Goal: Find specific page/section: Find specific page/section

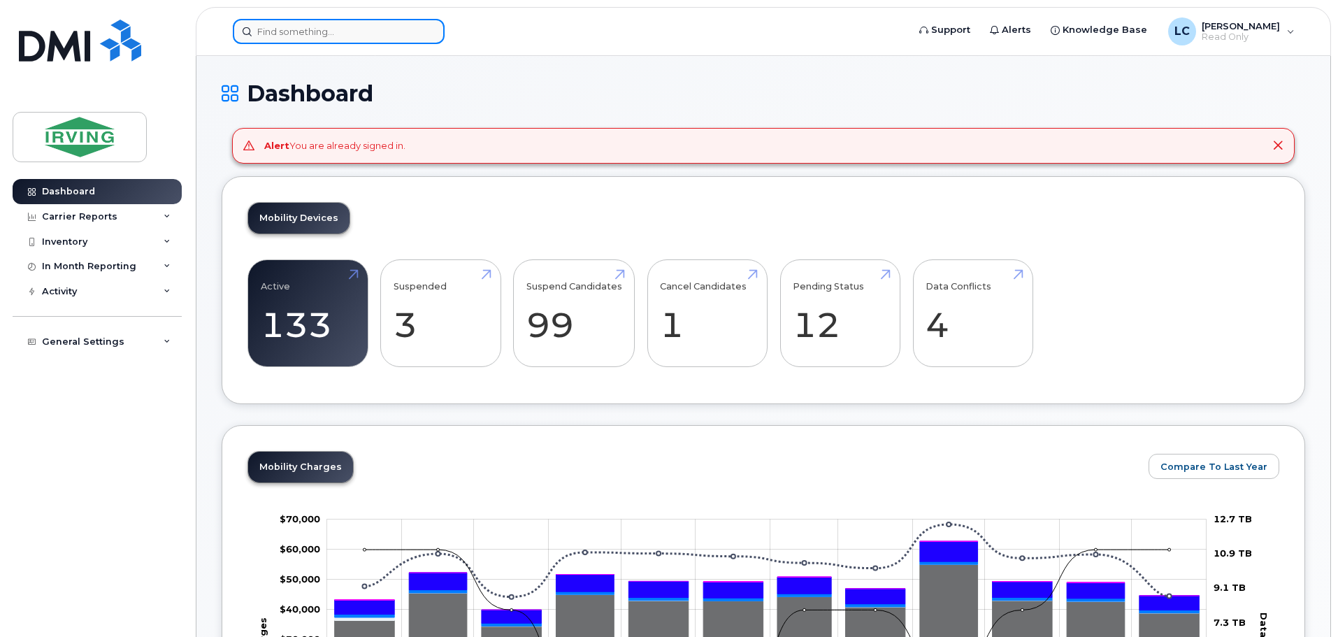
click at [319, 36] on input at bounding box center [339, 31] width 212 height 25
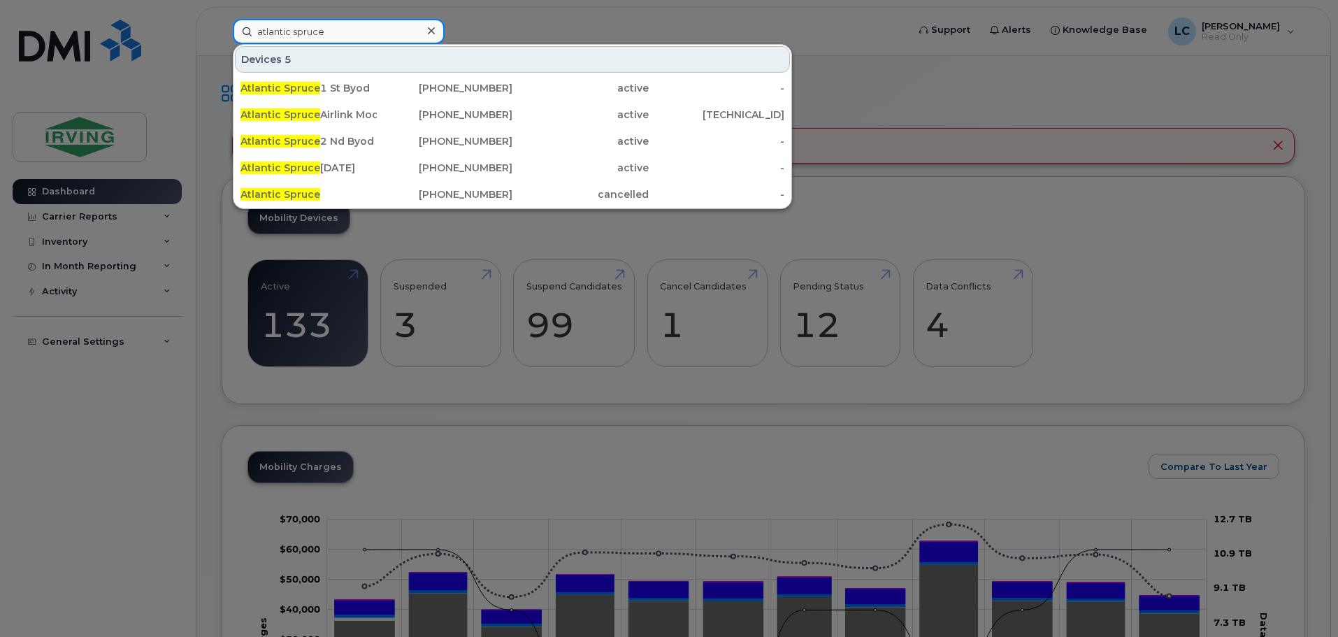
type input "atlantic spruce"
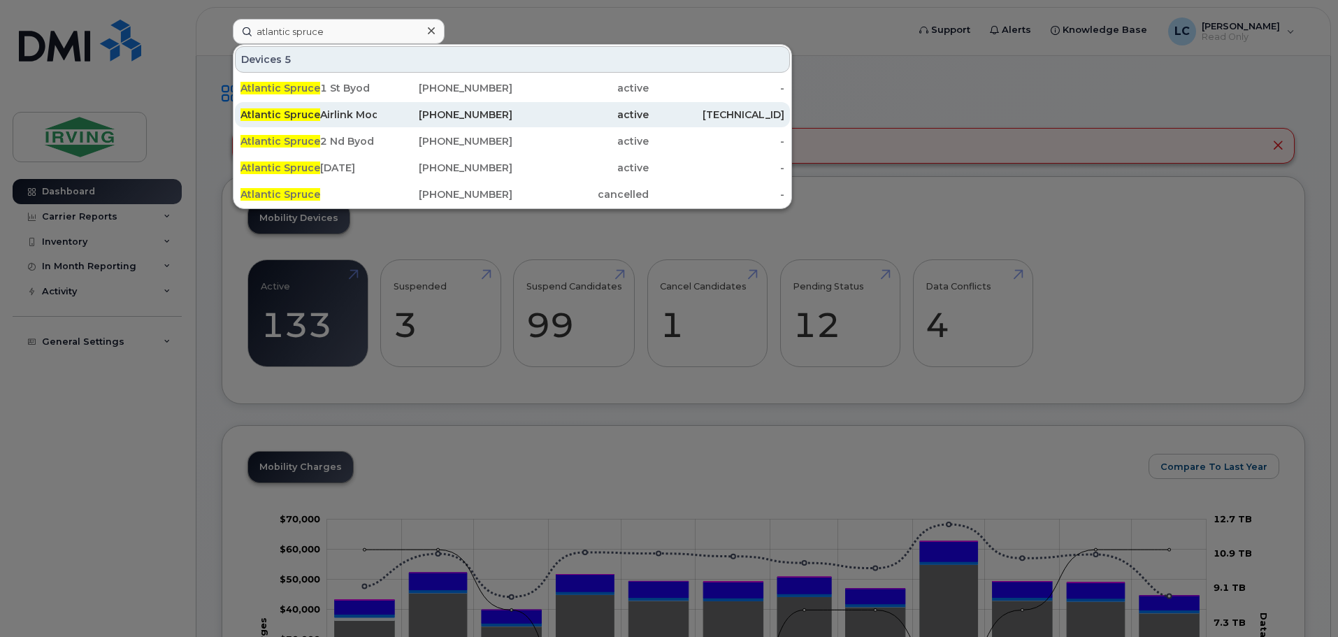
click at [375, 115] on div "Atlantic Spruce Airlink Modem Sierra Lx60" at bounding box center [308, 115] width 136 height 14
